Goal: Task Accomplishment & Management: Manage account settings

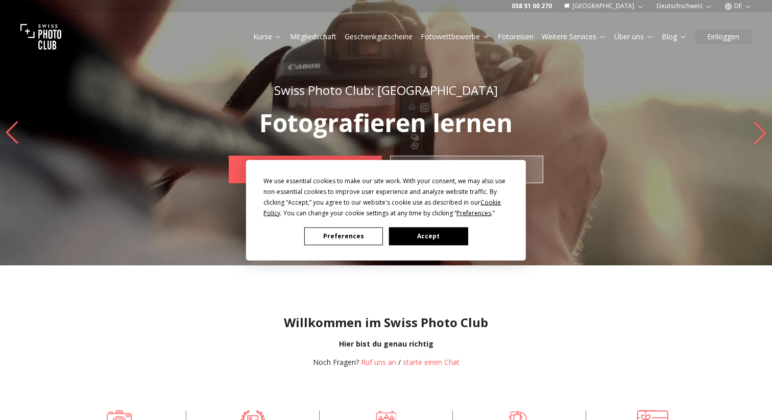
click at [436, 238] on button "Accept" at bounding box center [428, 236] width 79 height 18
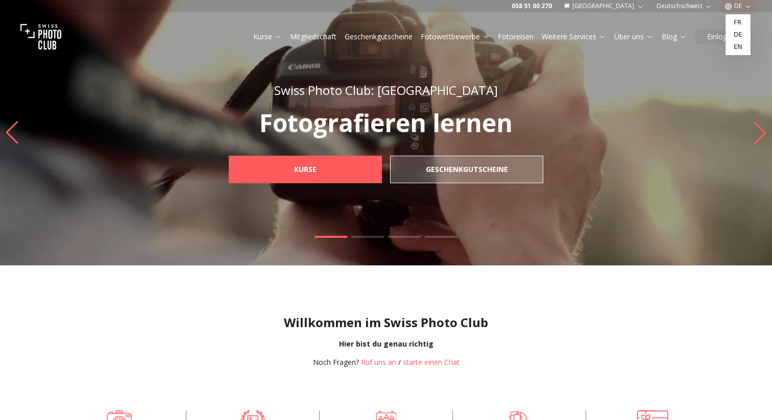
click at [744, 9] on icon "button" at bounding box center [748, 7] width 8 height 8
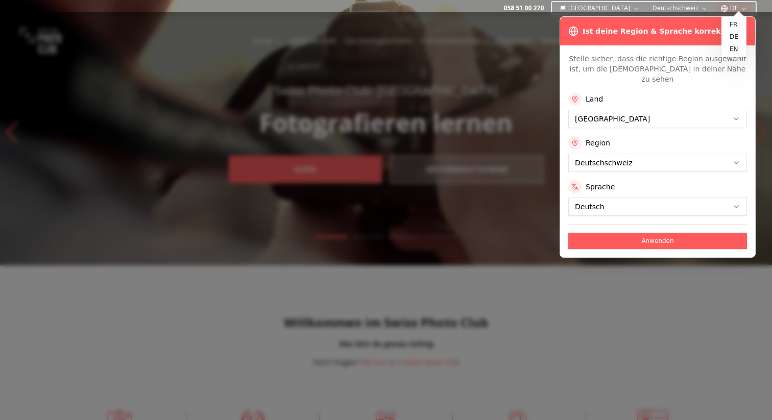
click at [530, 79] on div at bounding box center [386, 216] width 772 height 408
click at [739, 31] on icon at bounding box center [740, 31] width 8 height 8
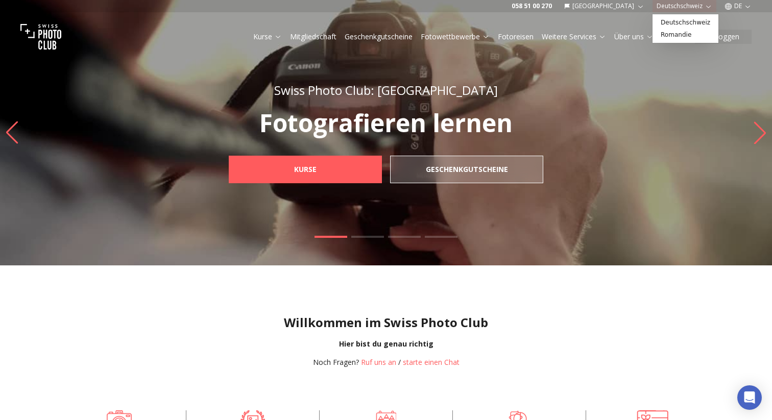
click at [700, 5] on button "Deutschschweiz" at bounding box center [684, 6] width 64 height 12
click at [675, 70] on img "1 / 4" at bounding box center [386, 132] width 772 height 265
click at [730, 36] on button "Einloggen" at bounding box center [723, 37] width 57 height 14
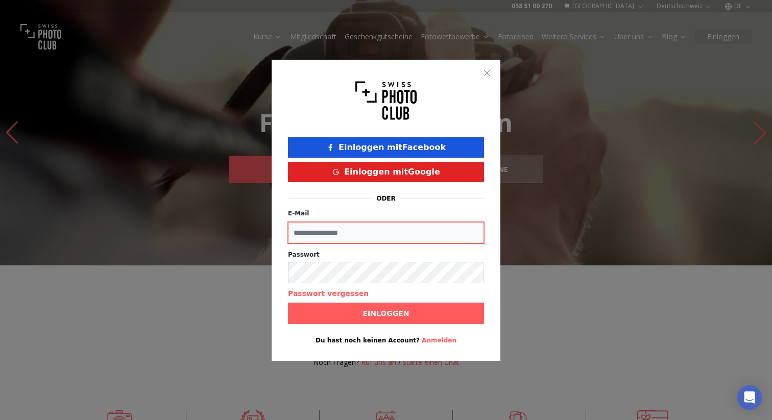
click at [412, 236] on input "E-Mail" at bounding box center [386, 232] width 196 height 21
type input "**********"
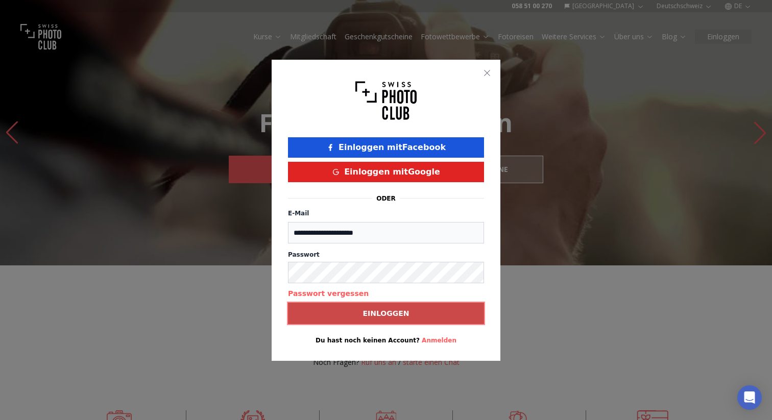
click at [351, 308] on button "Einloggen" at bounding box center [386, 313] width 196 height 21
